Goal: Transaction & Acquisition: Subscribe to service/newsletter

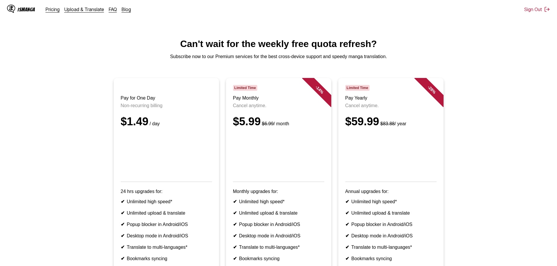
drag, startPoint x: 24, startPoint y: 9, endPoint x: 42, endPoint y: 11, distance: 17.6
click at [24, 9] on div "IsManga" at bounding box center [27, 10] width 18 height 6
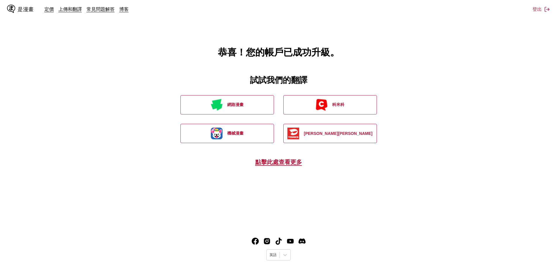
click at [419, 173] on main "恭喜！您的帳戶已成功升級。 試試我們的翻譯 網路漫畫 科米科 機械漫畫 托米克斯 點擊此處查看更多" at bounding box center [278, 113] width 557 height 226
click at [290, 164] on font "點擊此處查看更多" at bounding box center [278, 162] width 47 height 7
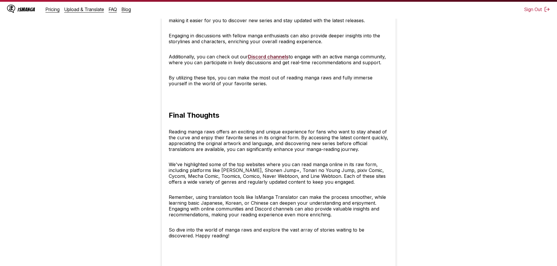
scroll to position [2380, 0]
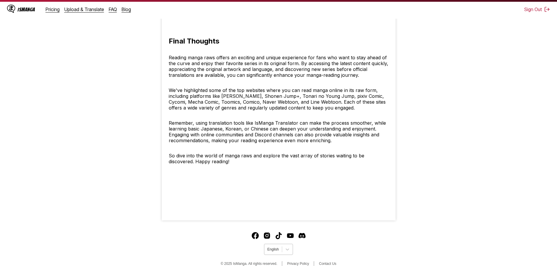
click at [275, 246] on div "English" at bounding box center [272, 250] width 17 height 8
click at [279, 231] on div "中文(正體)" at bounding box center [278, 236] width 29 height 10
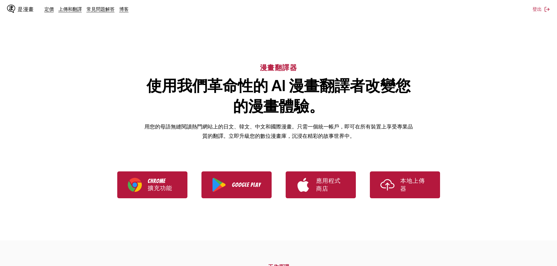
click at [480, 114] on div "漫畫翻譯器 使用我們革命性的 AI 漫畫翻譯者改變您的漫畫體驗。 用您的母語無縫閱讀熱門網站上的日文、韓文、中文和國際漫畫。只需一個統一帳戶，即可在所有裝置上…" at bounding box center [278, 92] width 557 height 107
